Goal: Find specific page/section: Find specific page/section

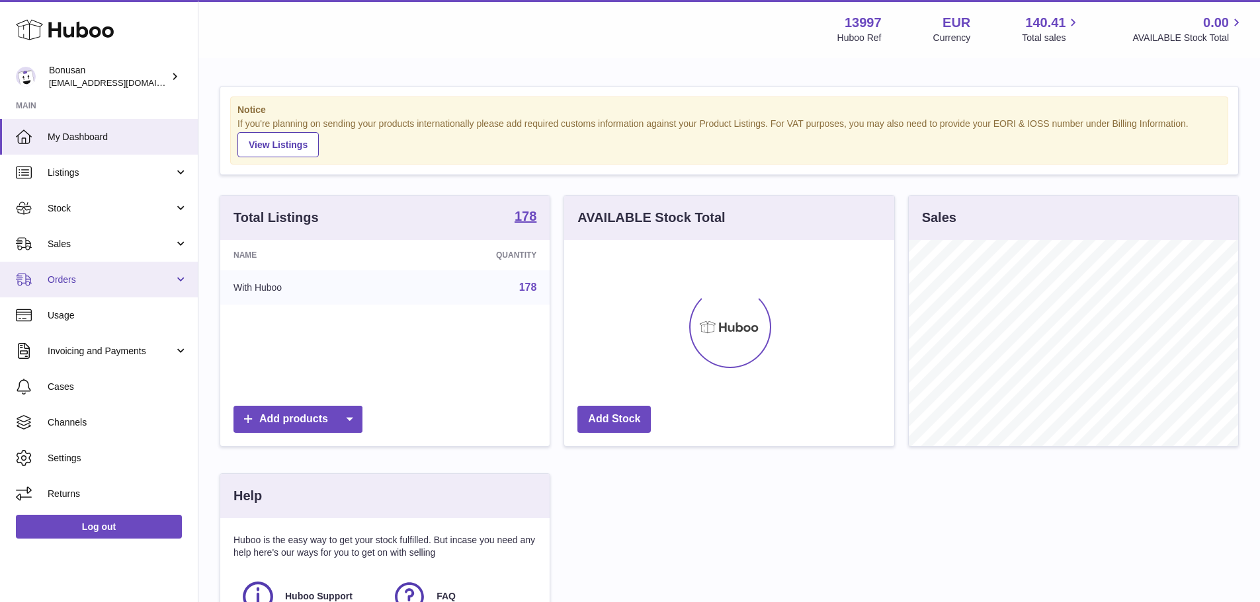
scroll to position [206, 330]
click at [77, 282] on span "Orders" at bounding box center [111, 280] width 126 height 13
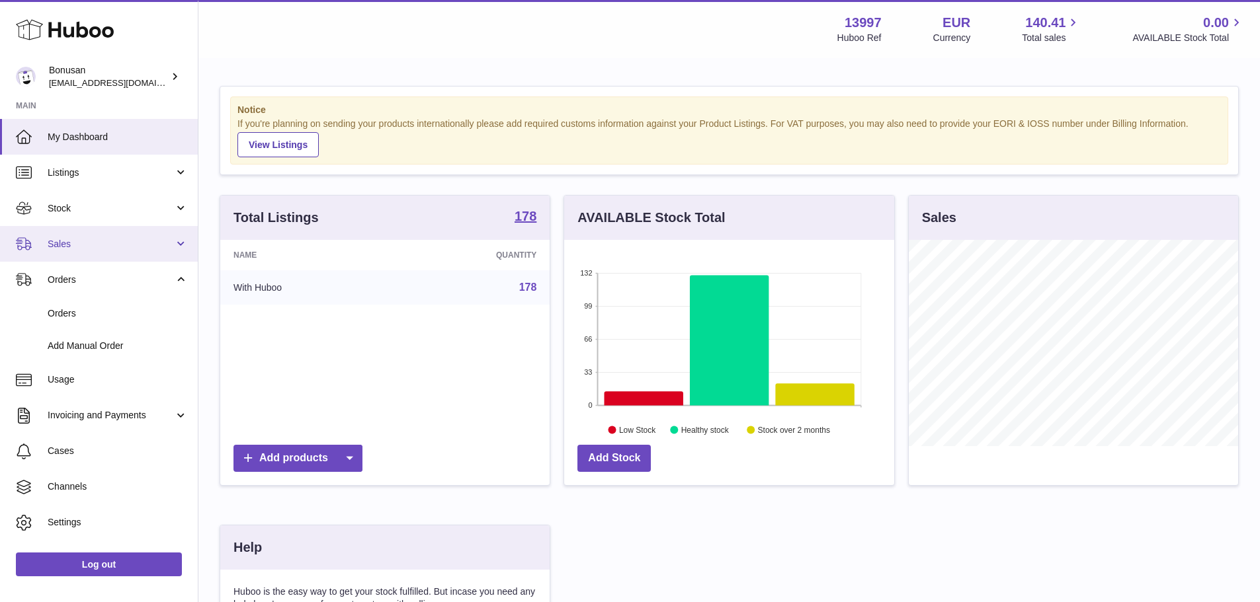
click at [82, 251] on link "Sales" at bounding box center [99, 244] width 198 height 36
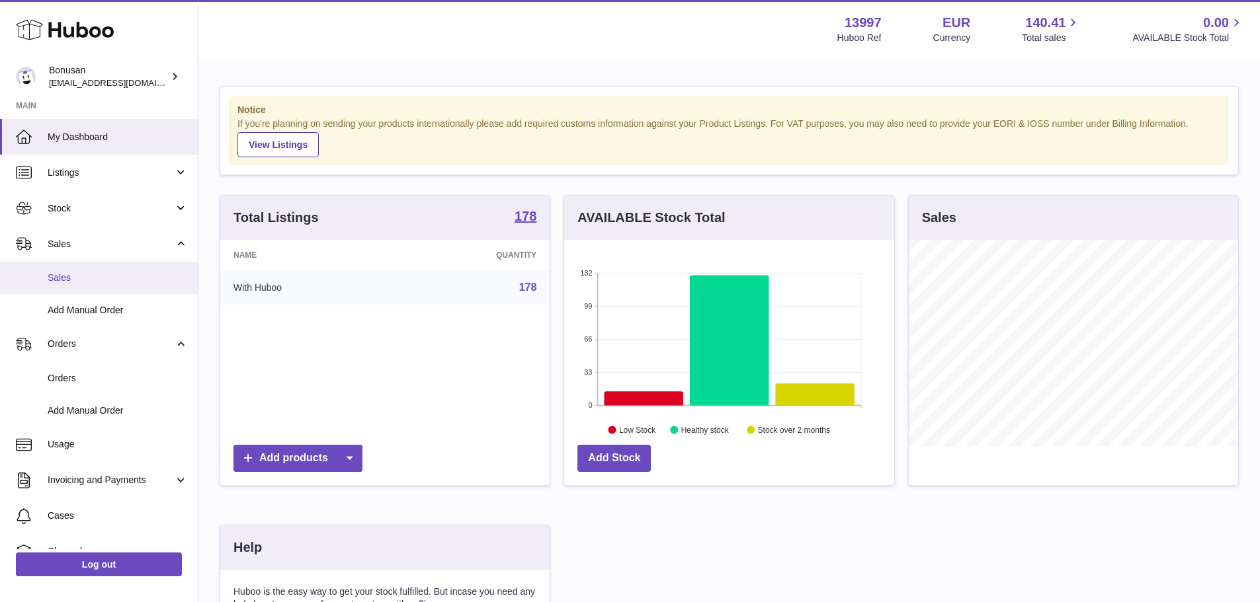
click at [80, 274] on span "Sales" at bounding box center [118, 278] width 140 height 13
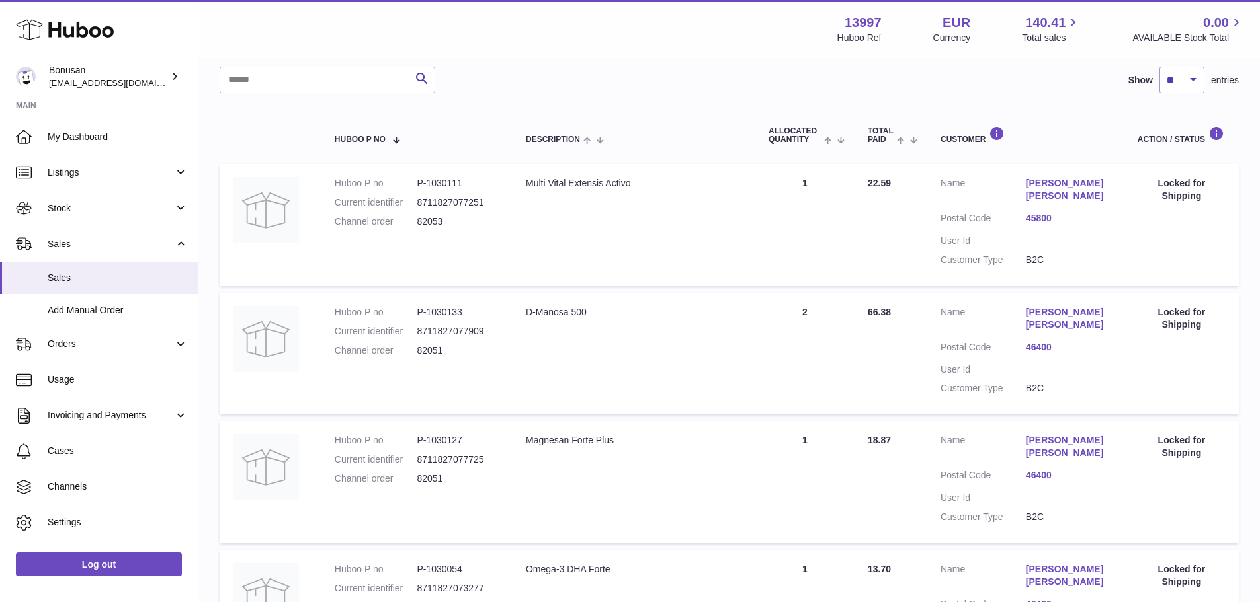
scroll to position [146, 0]
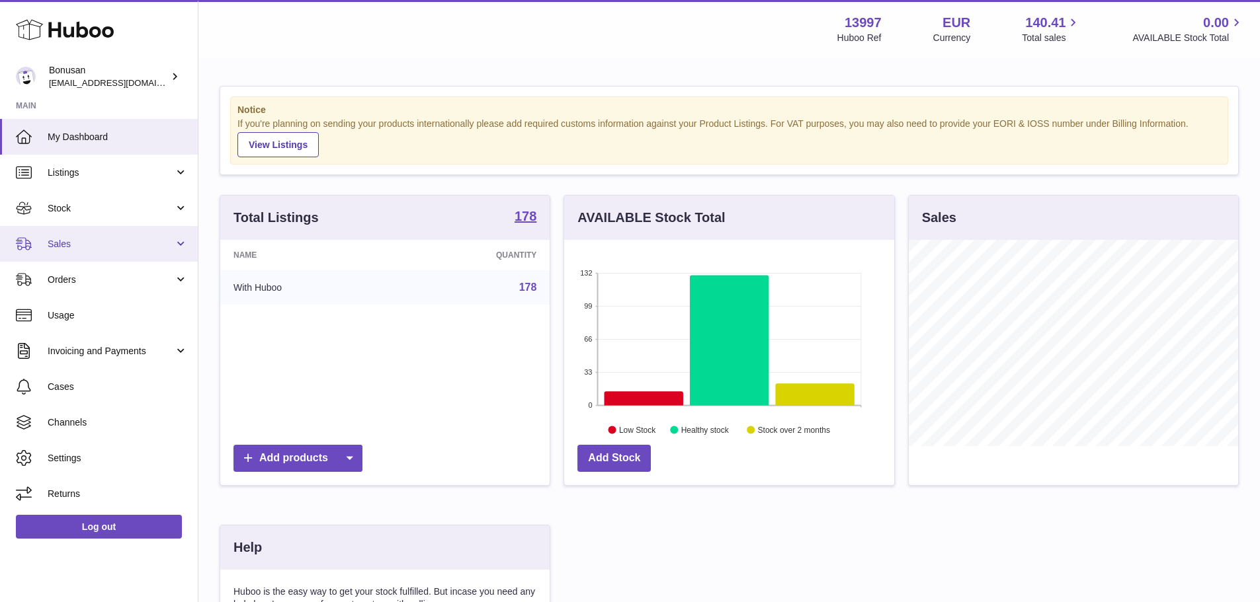
scroll to position [206, 330]
drag, startPoint x: 106, startPoint y: 241, endPoint x: 101, endPoint y: 249, distance: 9.4
click at [106, 241] on span "Sales" at bounding box center [111, 244] width 126 height 13
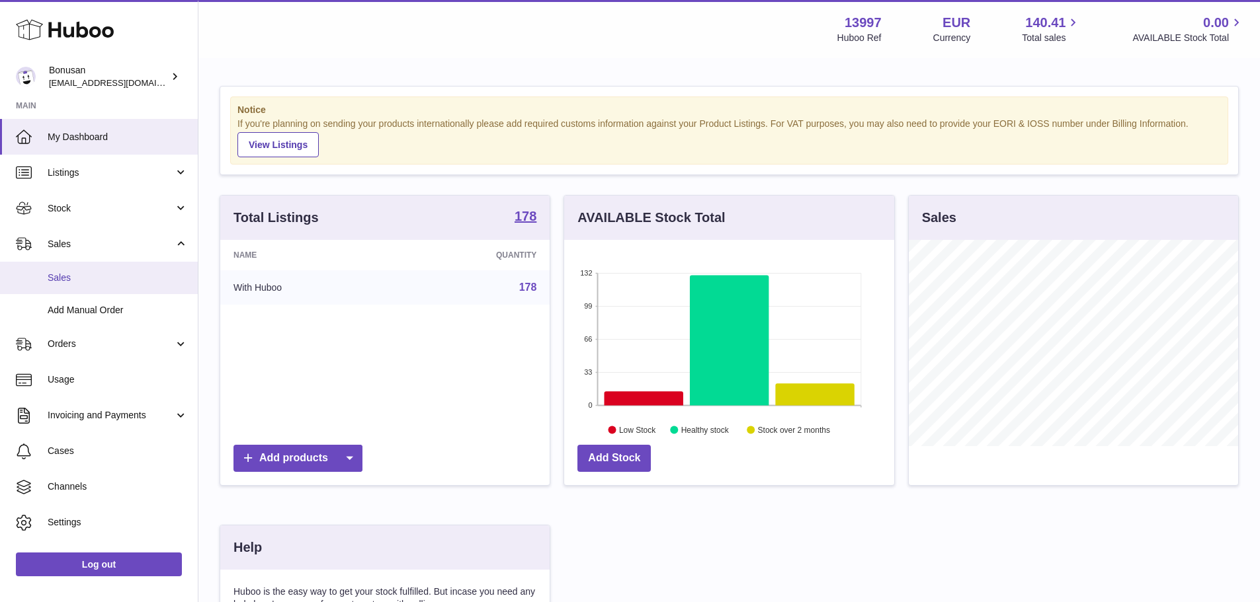
click at [86, 270] on link "Sales" at bounding box center [99, 278] width 198 height 32
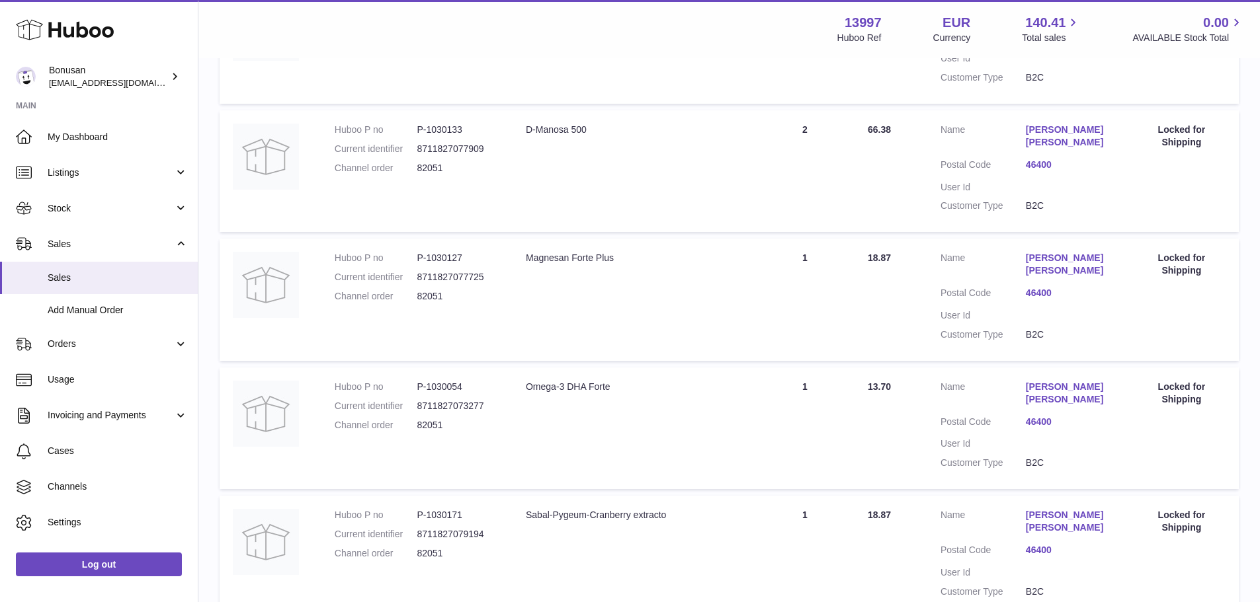
scroll to position [345, 0]
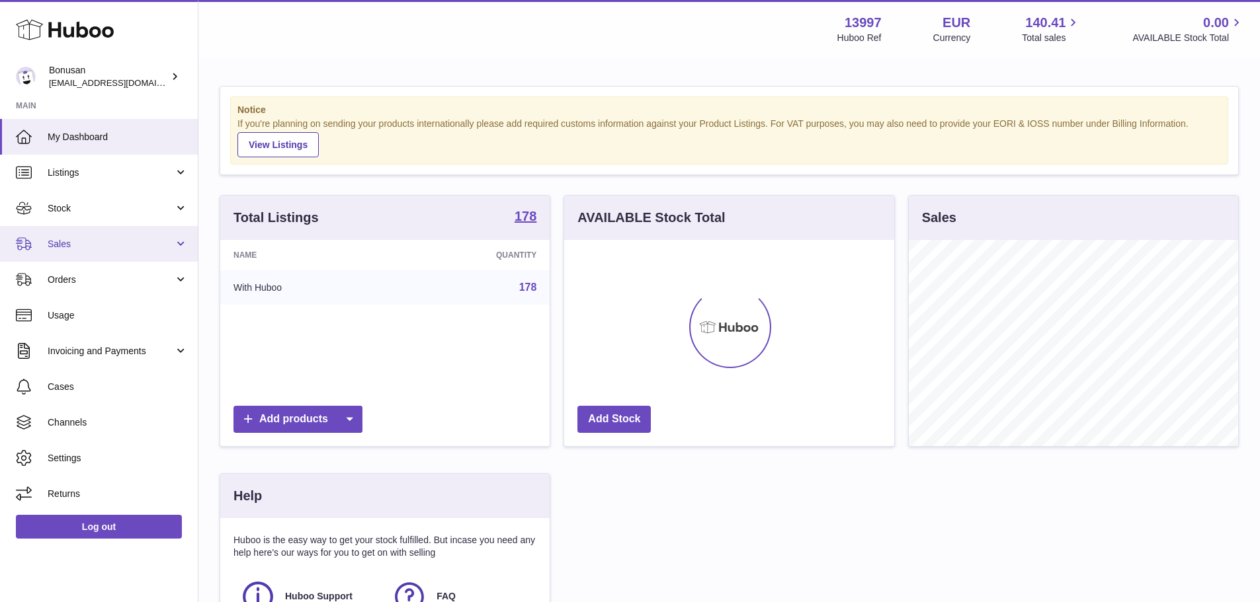
scroll to position [206, 330]
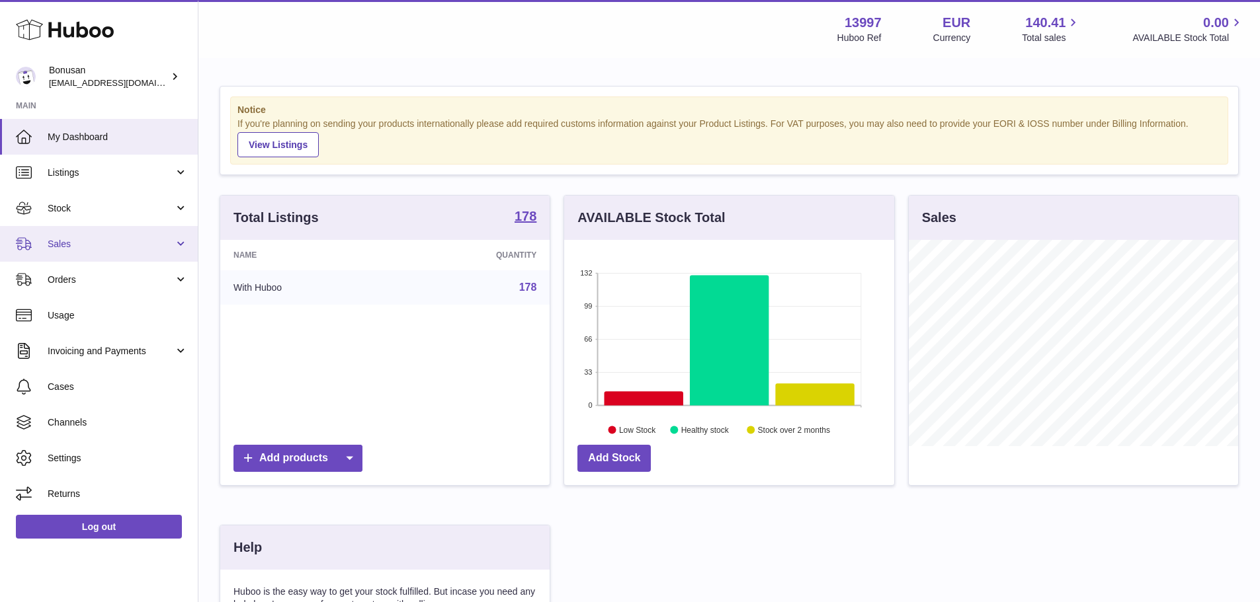
click at [69, 244] on span "Sales" at bounding box center [111, 244] width 126 height 13
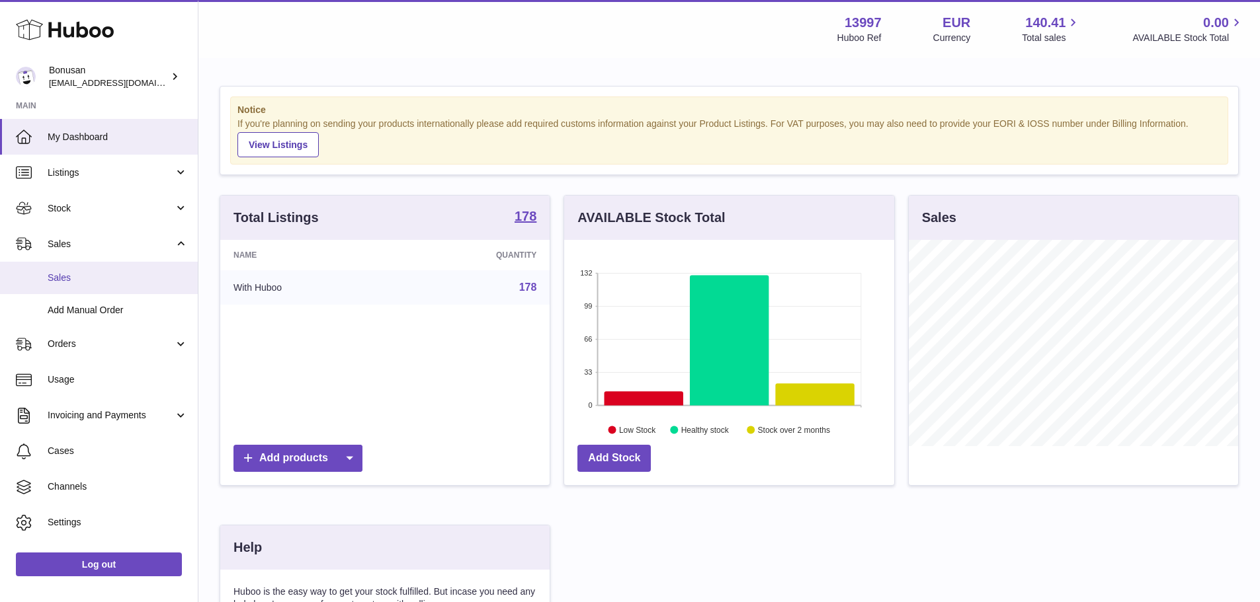
click at [72, 280] on span "Sales" at bounding box center [118, 278] width 140 height 13
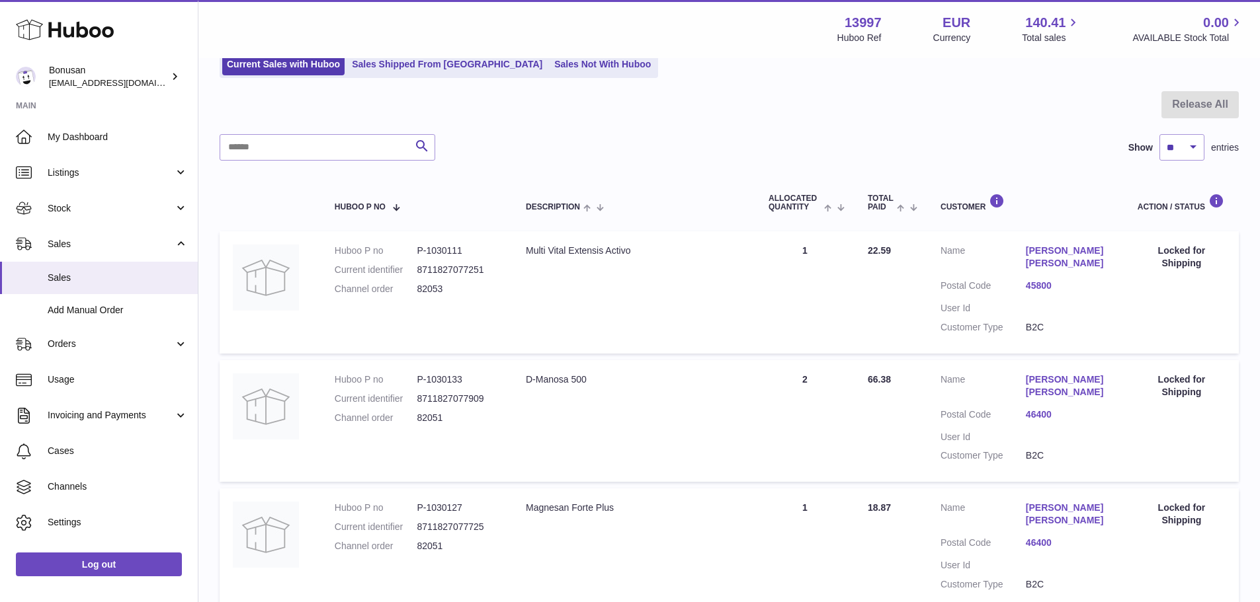
scroll to position [80, 0]
